Goal: Task Accomplishment & Management: Manage account settings

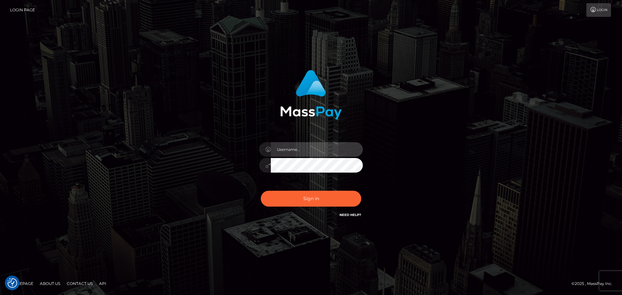
click at [309, 149] on input "text" at bounding box center [317, 149] width 92 height 15
click at [0, 295] on com-1password-button at bounding box center [0, 295] width 0 height 0
click at [415, 132] on div "Sign in" at bounding box center [310, 147] width 369 height 165
click at [300, 147] on input "text" at bounding box center [317, 149] width 92 height 15
type input "dawson.throne"
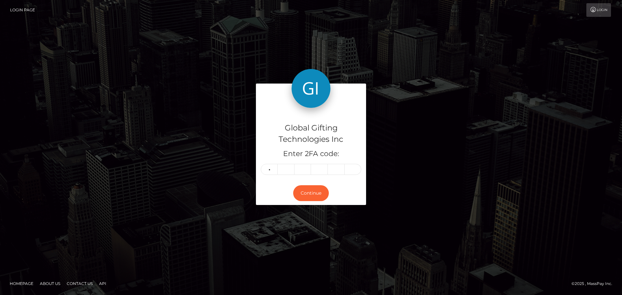
type input "6"
type input "1"
type input "6"
type input "1"
type input "2"
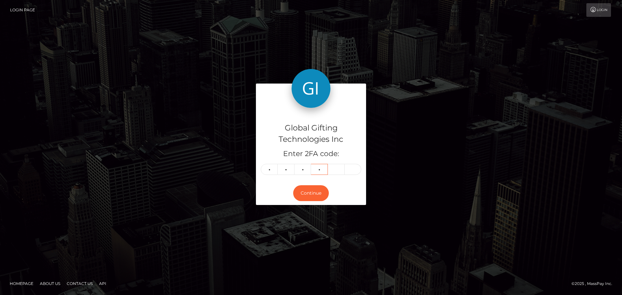
type input "8"
type input "3"
type input "9"
click at [313, 193] on button "Continue" at bounding box center [311, 193] width 36 height 16
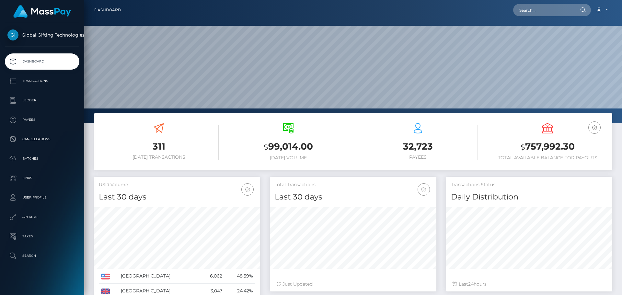
scroll to position [208, 167]
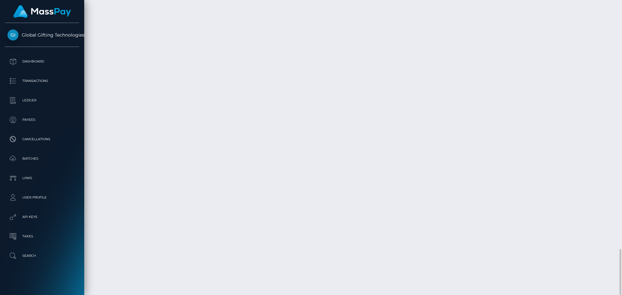
scroll to position [78, 167]
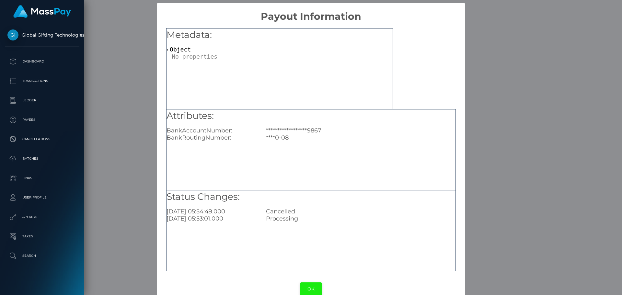
click at [304, 285] on button "OK" at bounding box center [310, 289] width 21 height 13
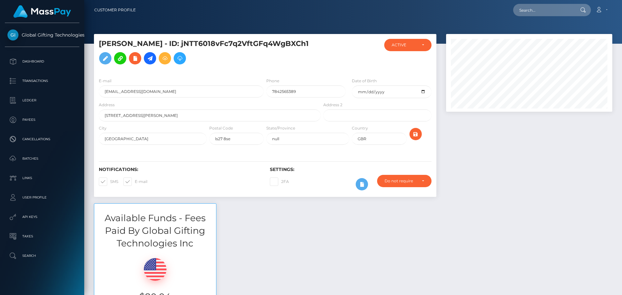
scroll to position [78, 167]
